Goal: Check status: Check status

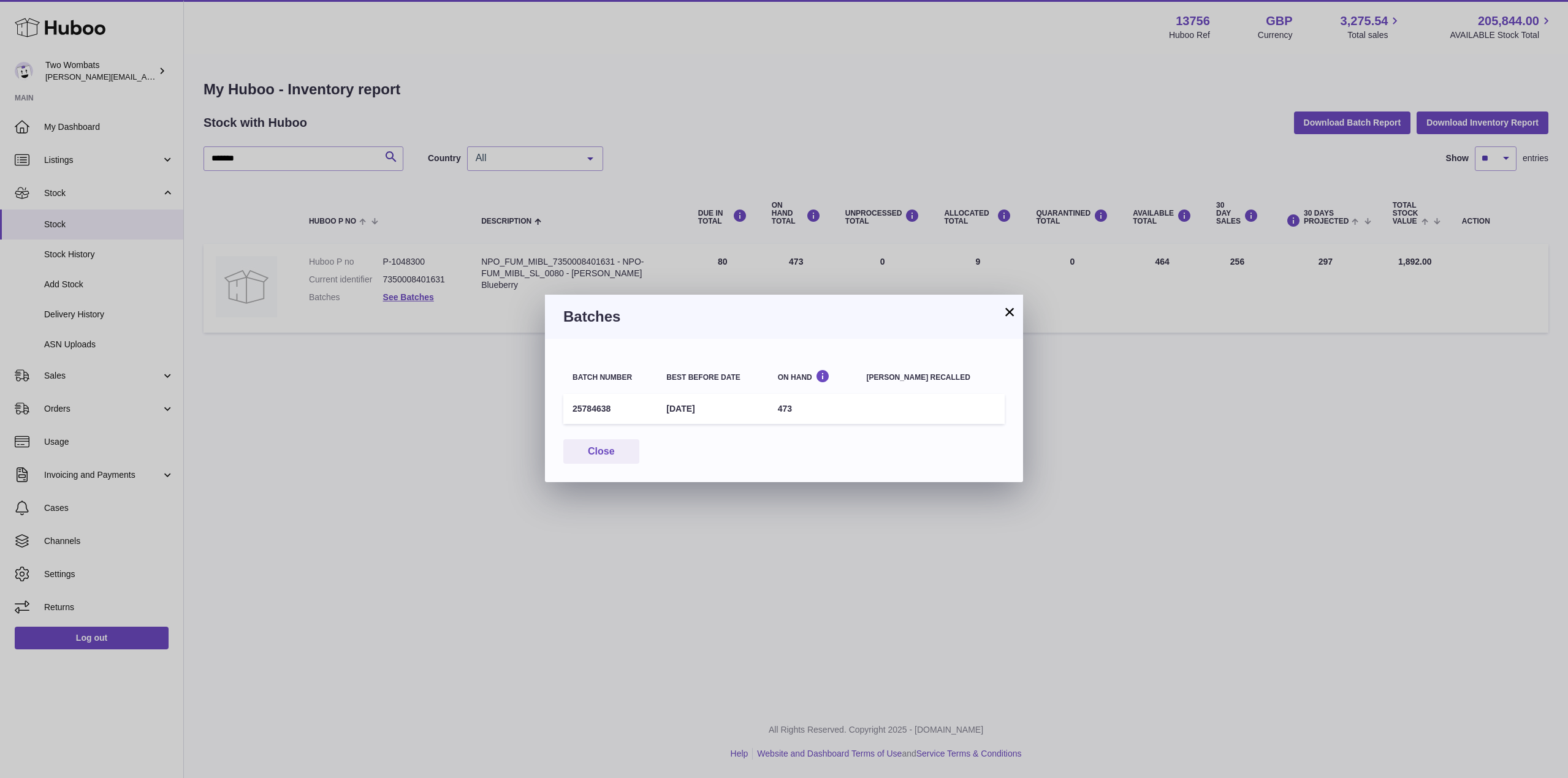
click at [1010, 309] on button "×" at bounding box center [1009, 311] width 15 height 15
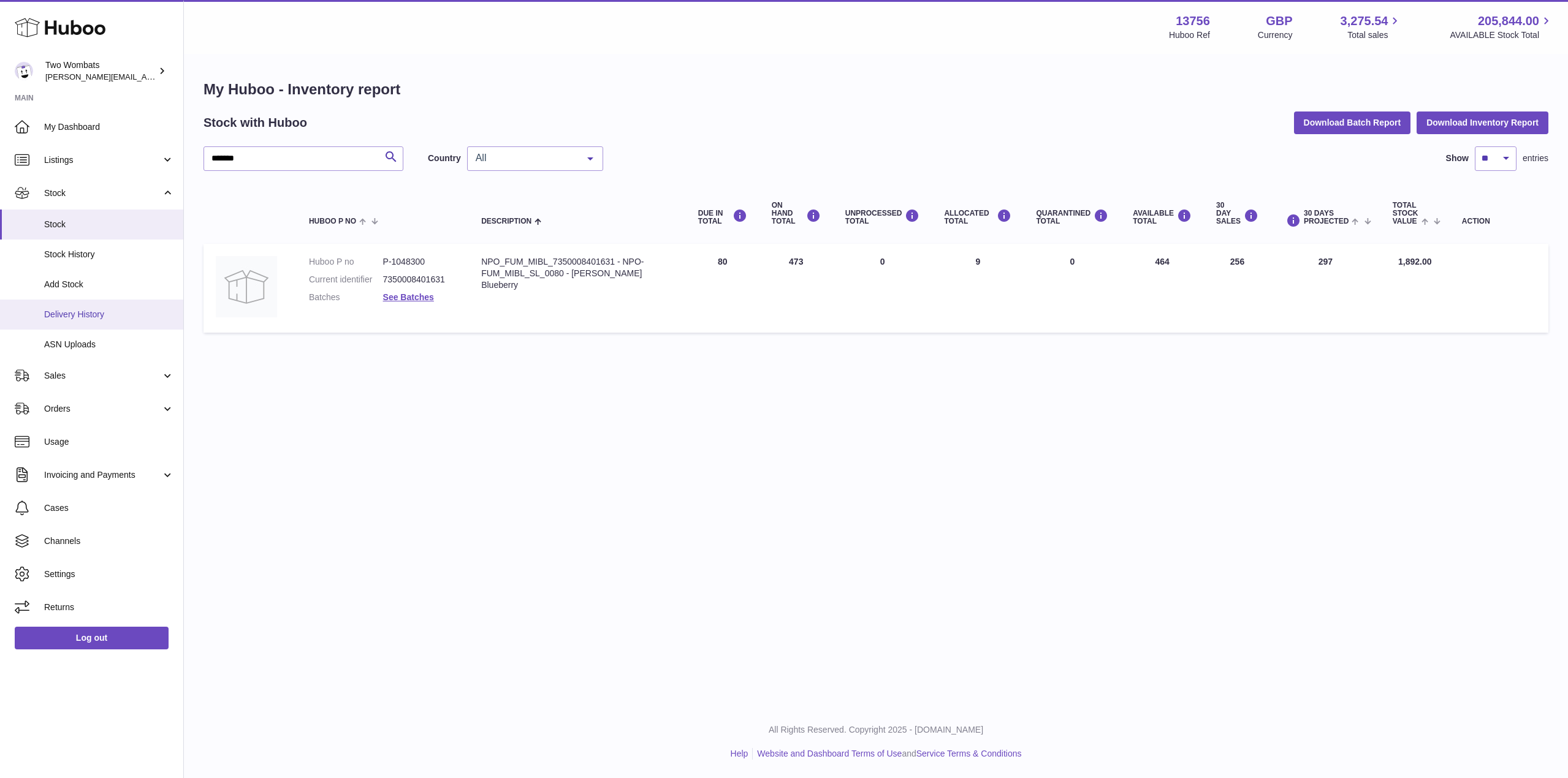
click at [96, 314] on span "Delivery History" at bounding box center [109, 315] width 130 height 12
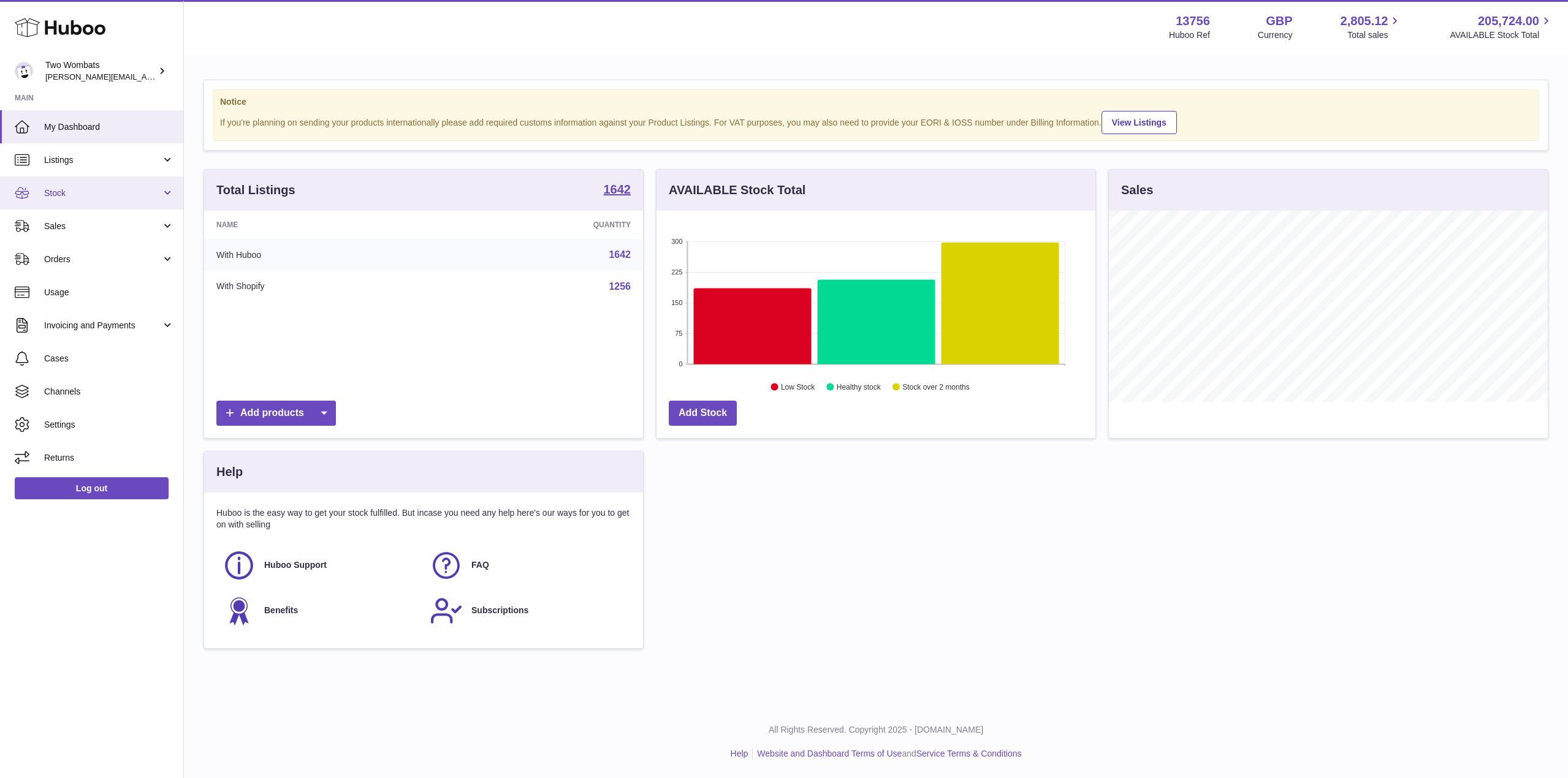
scroll to position [192, 439]
click at [162, 197] on link "Stock" at bounding box center [91, 192] width 183 height 33
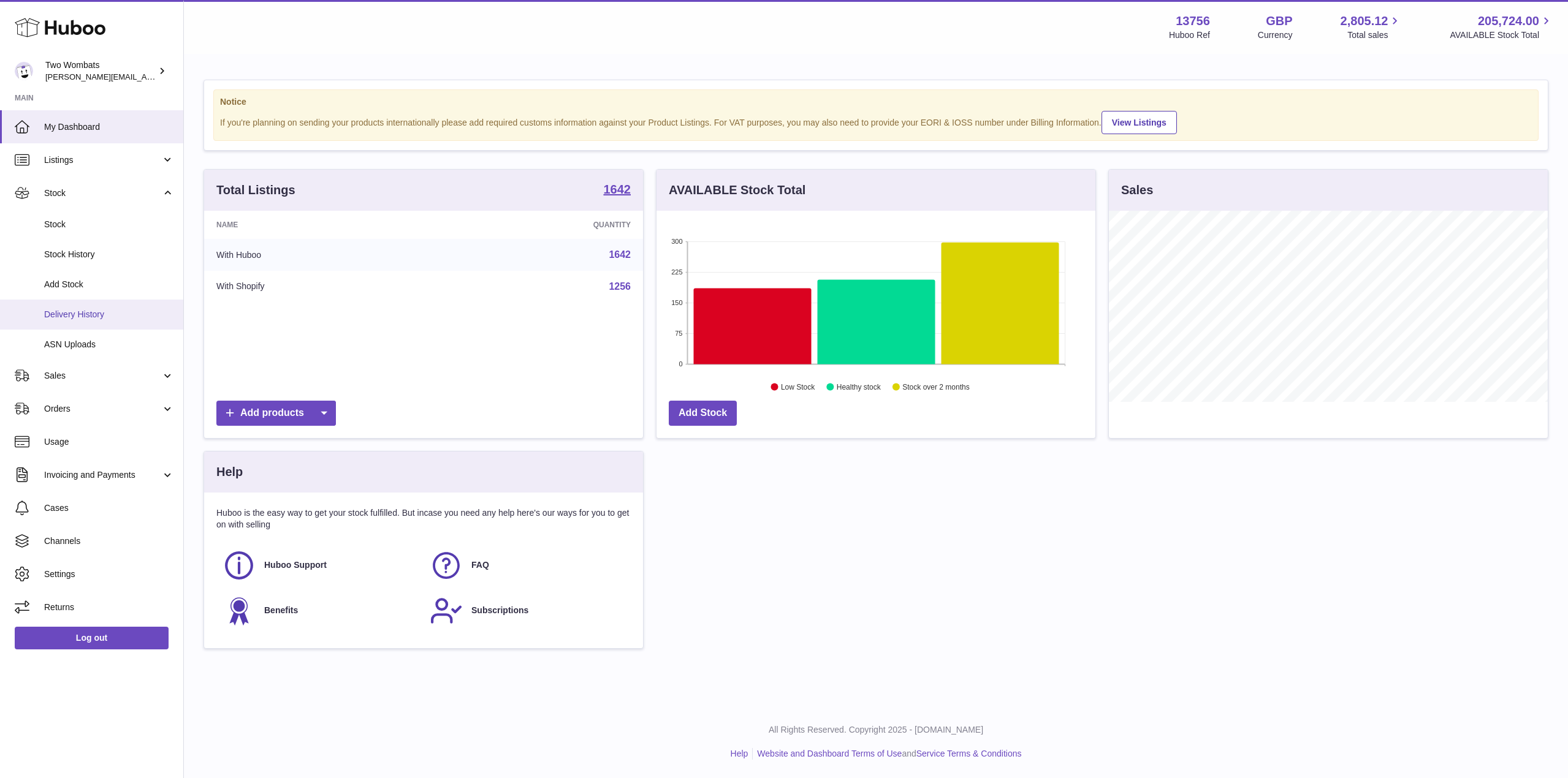
click at [143, 316] on span "Delivery History" at bounding box center [109, 315] width 130 height 12
